Goal: Task Accomplishment & Management: Manage account settings

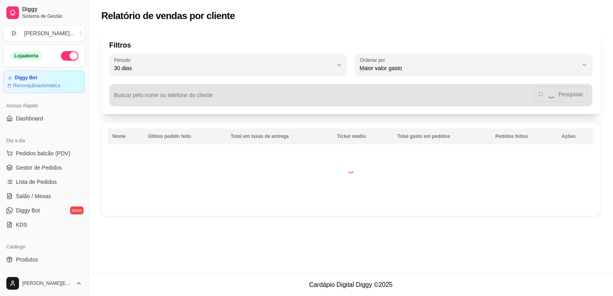
select select "30"
select select "HIGHEST_TOTAL_SPENT_WITH_ORDERS"
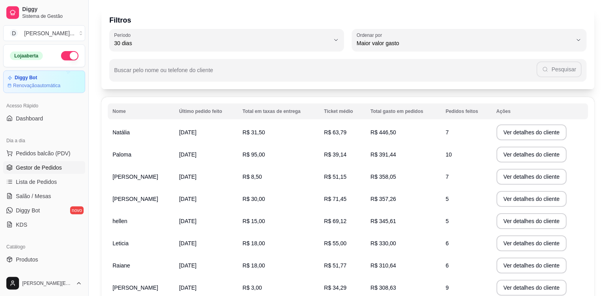
click at [51, 170] on span "Gestor de Pedidos" at bounding box center [39, 168] width 46 height 8
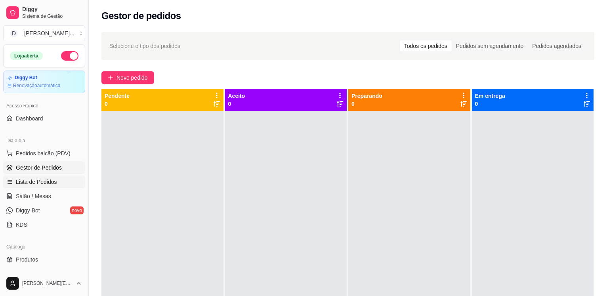
click at [51, 181] on span "Lista de Pedidos" at bounding box center [36, 182] width 41 height 8
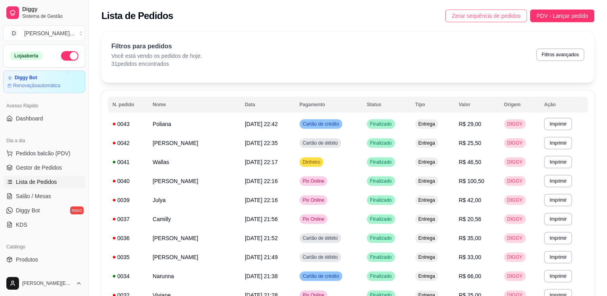
click at [489, 15] on span "Zerar sequência de pedidos" at bounding box center [485, 15] width 69 height 9
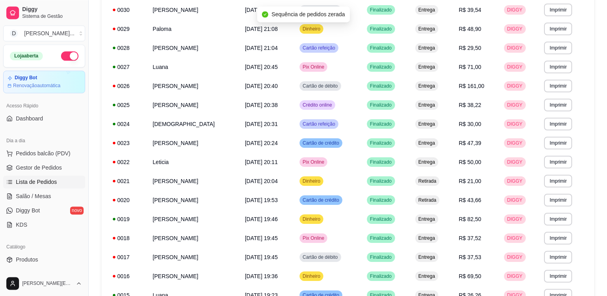
scroll to position [335, 0]
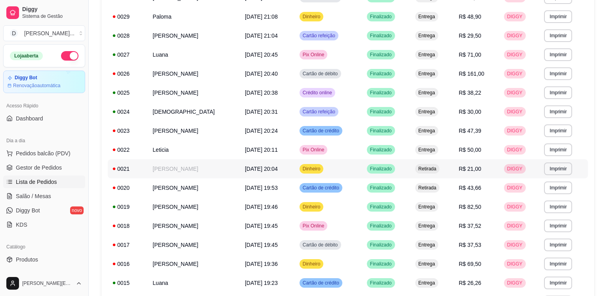
click at [148, 170] on td "[PERSON_NAME]" at bounding box center [194, 168] width 92 height 19
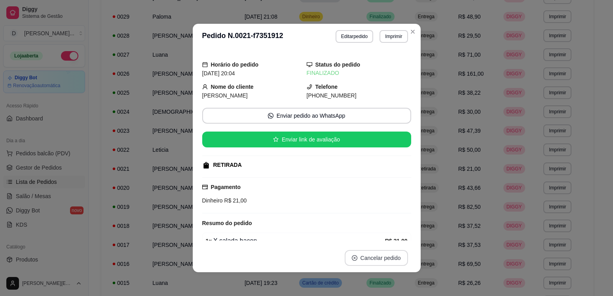
click at [375, 259] on button "Cancelar pedido" at bounding box center [376, 258] width 63 height 16
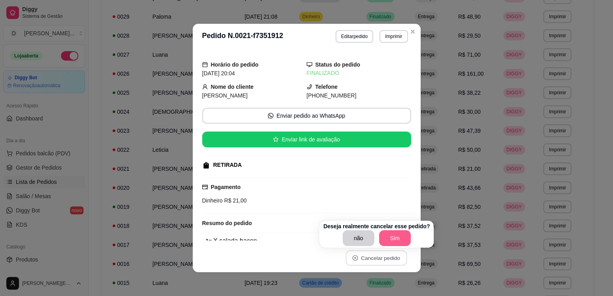
click at [392, 235] on button "Sim" at bounding box center [395, 238] width 32 height 16
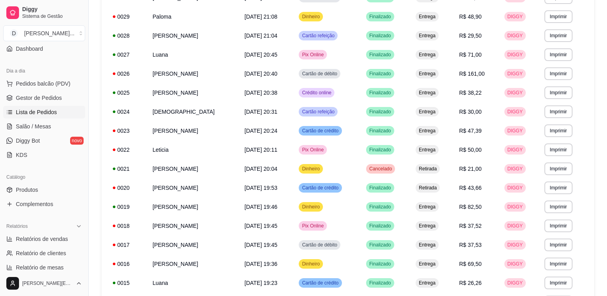
scroll to position [78, 0]
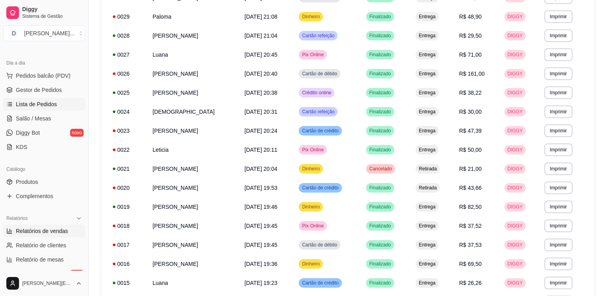
click at [55, 233] on span "Relatórios de vendas" at bounding box center [42, 231] width 52 height 8
select select "ALL"
select select "0"
